Goal: Use online tool/utility

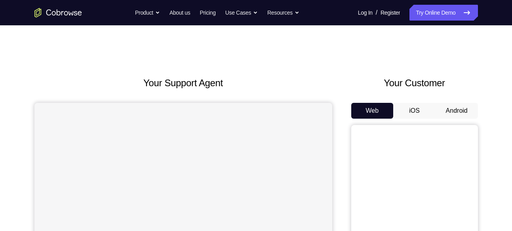
click at [457, 104] on button "Android" at bounding box center [457, 111] width 42 height 16
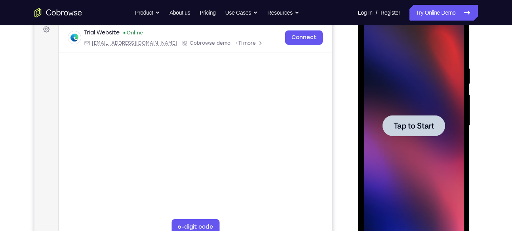
click at [463, 183] on div at bounding box center [414, 126] width 100 height 222
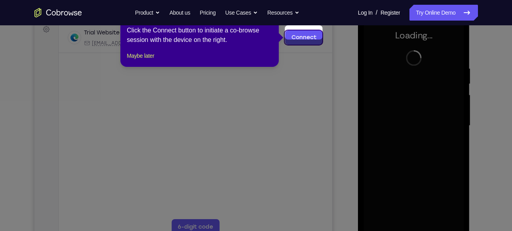
scroll to position [128, 0]
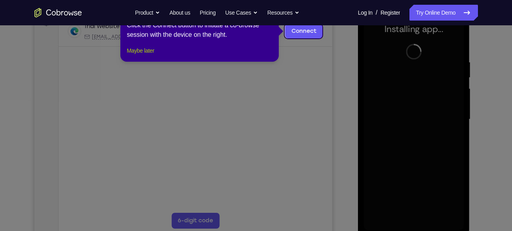
drag, startPoint x: 155, startPoint y: 57, endPoint x: 286, endPoint y: 150, distance: 160.8
click at [154, 55] on button "Maybe later" at bounding box center [140, 51] width 27 height 10
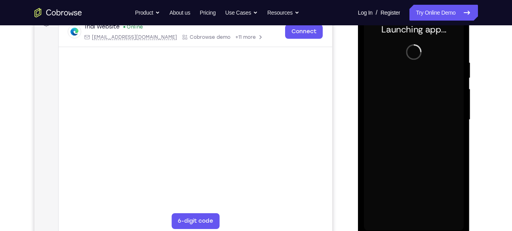
scroll to position [128, 0]
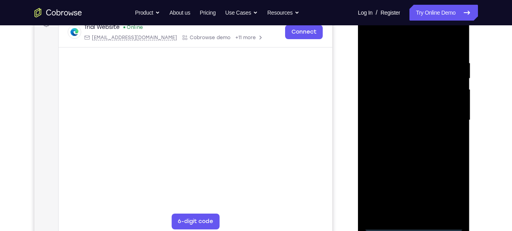
click at [413, 226] on div at bounding box center [414, 121] width 100 height 222
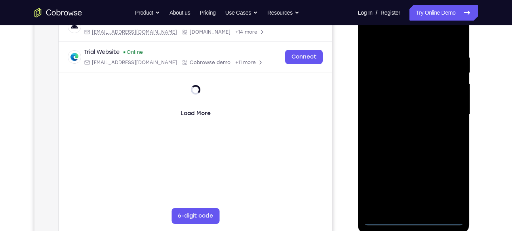
scroll to position [126, 0]
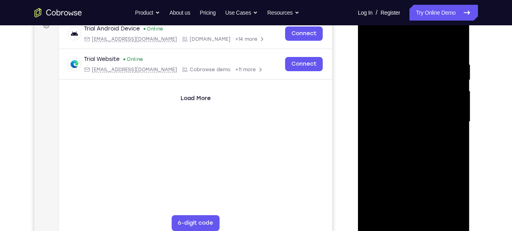
click at [455, 193] on div at bounding box center [414, 122] width 100 height 222
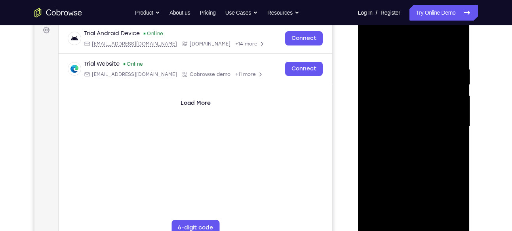
click at [412, 49] on div at bounding box center [414, 127] width 100 height 222
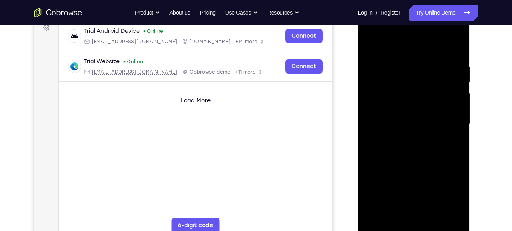
click at [448, 123] on div at bounding box center [414, 124] width 100 height 222
click at [403, 136] on div at bounding box center [414, 124] width 100 height 222
click at [403, 137] on div at bounding box center [414, 124] width 100 height 222
drag, startPoint x: 411, startPoint y: 111, endPoint x: 417, endPoint y: 85, distance: 25.9
click at [417, 85] on div at bounding box center [414, 124] width 100 height 222
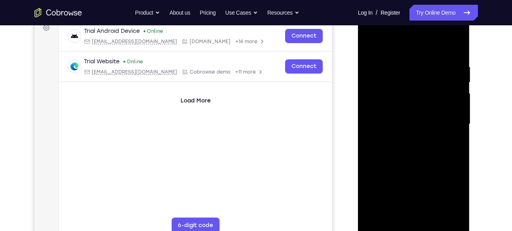
click at [417, 85] on div at bounding box center [414, 124] width 100 height 222
click at [412, 135] on div at bounding box center [414, 124] width 100 height 222
click at [415, 130] on div at bounding box center [414, 124] width 100 height 222
click at [415, 127] on div at bounding box center [414, 124] width 100 height 222
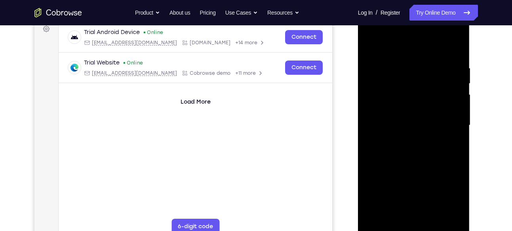
scroll to position [122, 0]
click at [419, 92] on div at bounding box center [414, 126] width 100 height 222
click at [408, 91] on div at bounding box center [414, 126] width 100 height 222
click at [381, 84] on div at bounding box center [414, 126] width 100 height 222
click at [415, 87] on div at bounding box center [414, 126] width 100 height 222
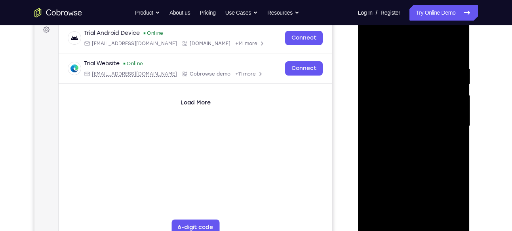
click at [425, 91] on div at bounding box center [414, 126] width 100 height 222
click at [417, 106] on div at bounding box center [414, 126] width 100 height 222
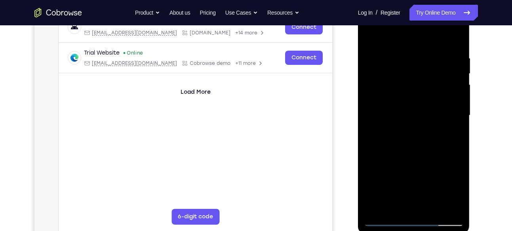
scroll to position [132, 0]
click at [401, 92] on div at bounding box center [414, 116] width 100 height 222
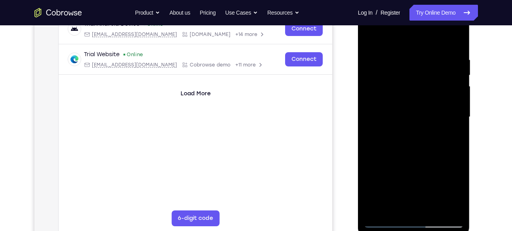
click at [403, 93] on div at bounding box center [414, 117] width 100 height 222
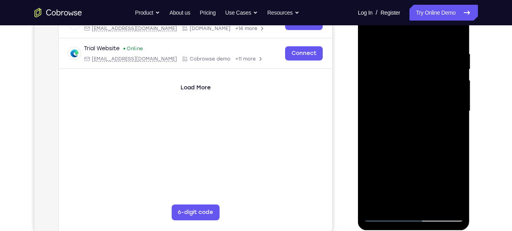
scroll to position [136, 0]
click at [452, 81] on div at bounding box center [414, 112] width 100 height 222
drag, startPoint x: 415, startPoint y: 35, endPoint x: 419, endPoint y: 0, distance: 35.4
click at [419, 0] on div at bounding box center [414, 113] width 112 height 236
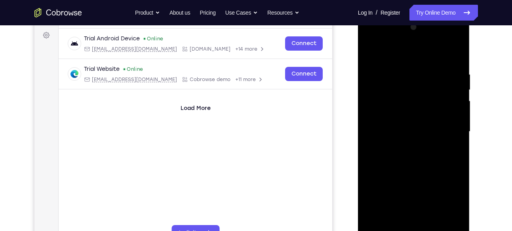
drag, startPoint x: 399, startPoint y: 55, endPoint x: 406, endPoint y: 8, distance: 47.3
click at [406, 15] on html "Online web based iOS Simulators and Android Emulators. Run iPhone, iPad, Mobile…" at bounding box center [414, 134] width 113 height 238
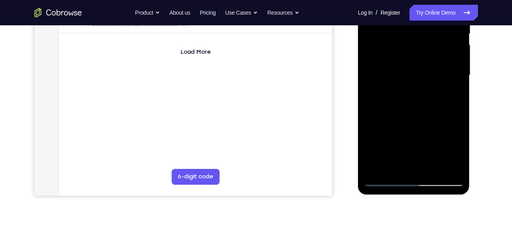
scroll to position [174, 0]
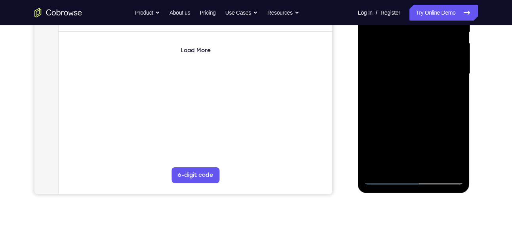
click at [386, 178] on div at bounding box center [414, 74] width 100 height 222
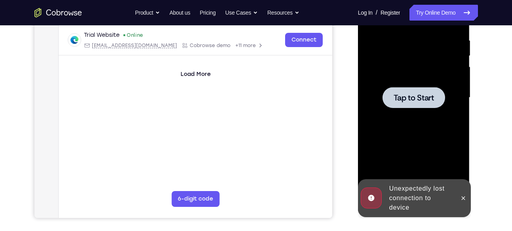
scroll to position [149, 0]
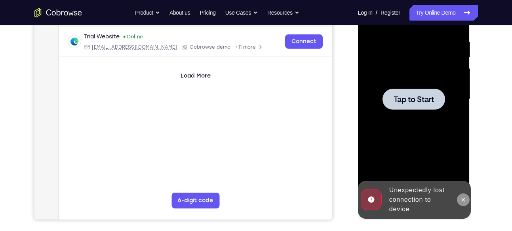
click at [462, 200] on icon at bounding box center [464, 200] width 6 height 6
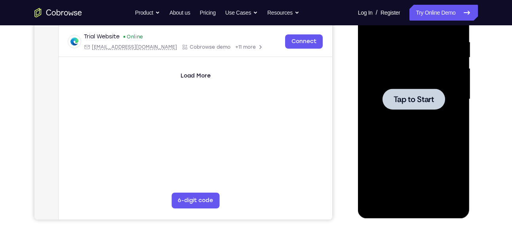
click at [401, 86] on div at bounding box center [414, 100] width 100 height 222
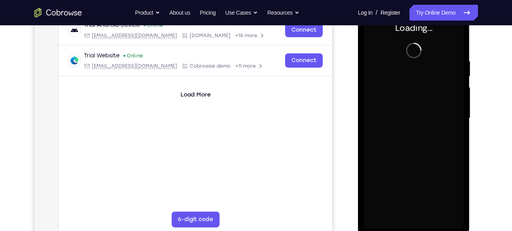
scroll to position [129, 0]
click at [409, 184] on div at bounding box center [414, 119] width 100 height 222
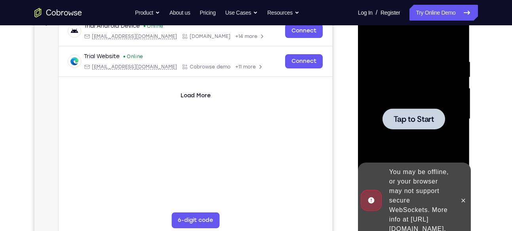
click at [411, 132] on div at bounding box center [414, 119] width 100 height 222
click at [411, 193] on div "You may be offline, or your browser may not support secure WebSockets. More inf…" at bounding box center [420, 200] width 69 height 73
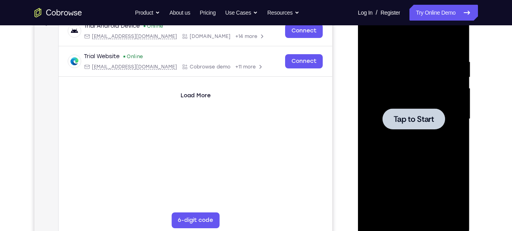
click at [409, 111] on div at bounding box center [414, 119] width 63 height 21
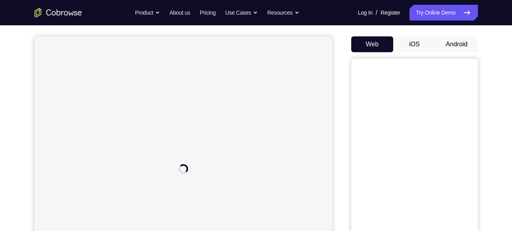
scroll to position [65, 0]
click at [450, 51] on button "Android" at bounding box center [457, 46] width 42 height 16
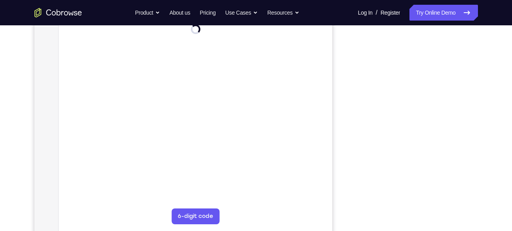
scroll to position [128, 0]
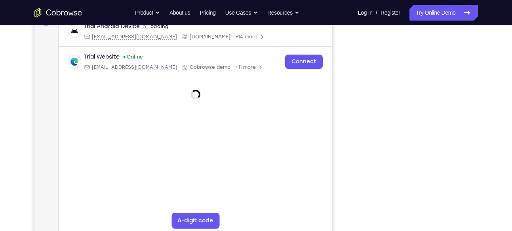
drag, startPoint x: 477, startPoint y: 125, endPoint x: 355, endPoint y: 149, distance: 124.5
click at [355, 149] on div at bounding box center [415, 119] width 127 height 244
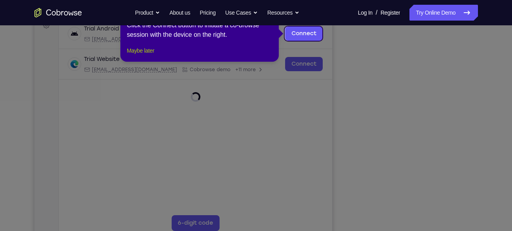
click at [143, 55] on button "Maybe later" at bounding box center [140, 51] width 27 height 10
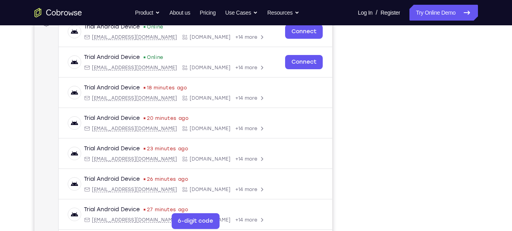
scroll to position [128, 0]
drag, startPoint x: 267, startPoint y: 59, endPoint x: 472, endPoint y: 154, distance: 225.4
click at [472, 154] on div at bounding box center [415, 119] width 127 height 244
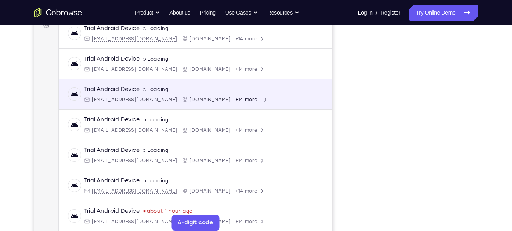
scroll to position [131, 0]
